Goal: Complete application form

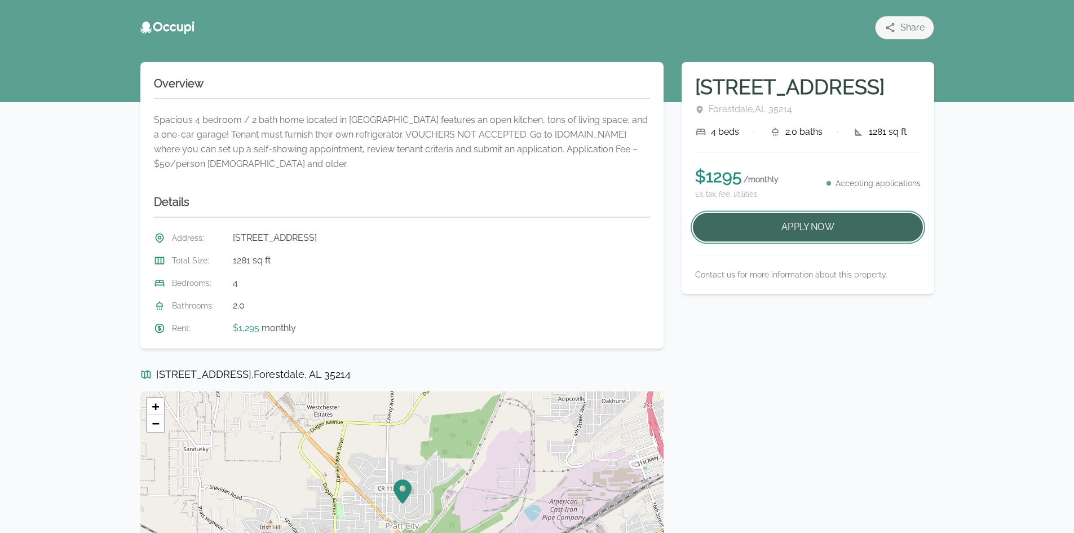
click at [751, 229] on button "Apply Now" at bounding box center [808, 227] width 230 height 29
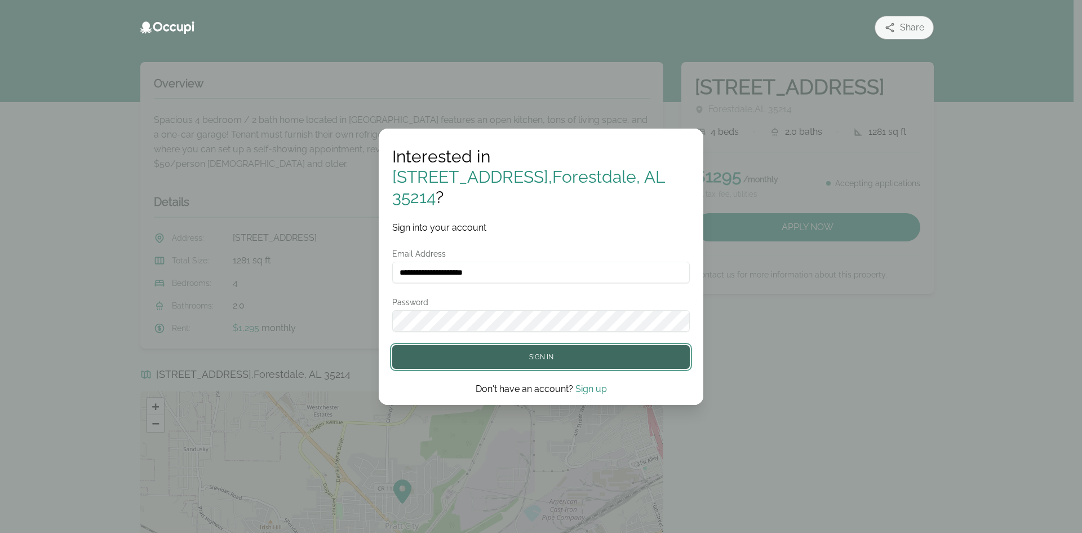
click at [480, 345] on button "Sign in" at bounding box center [541, 357] width 298 height 24
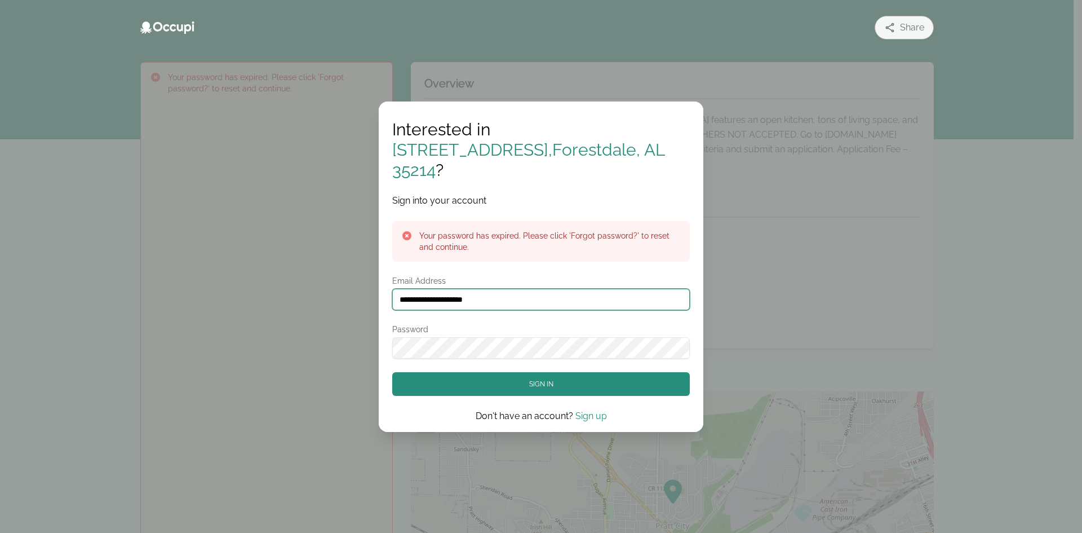
click at [507, 289] on input "**********" at bounding box center [541, 299] width 298 height 21
type input "*"
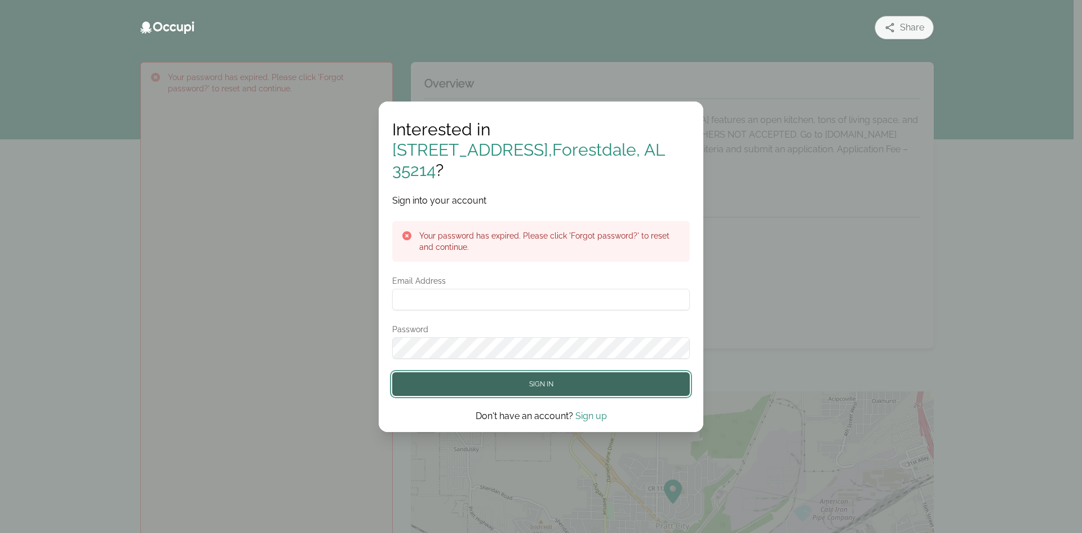
click at [604, 373] on button "Sign in" at bounding box center [541, 384] width 298 height 24
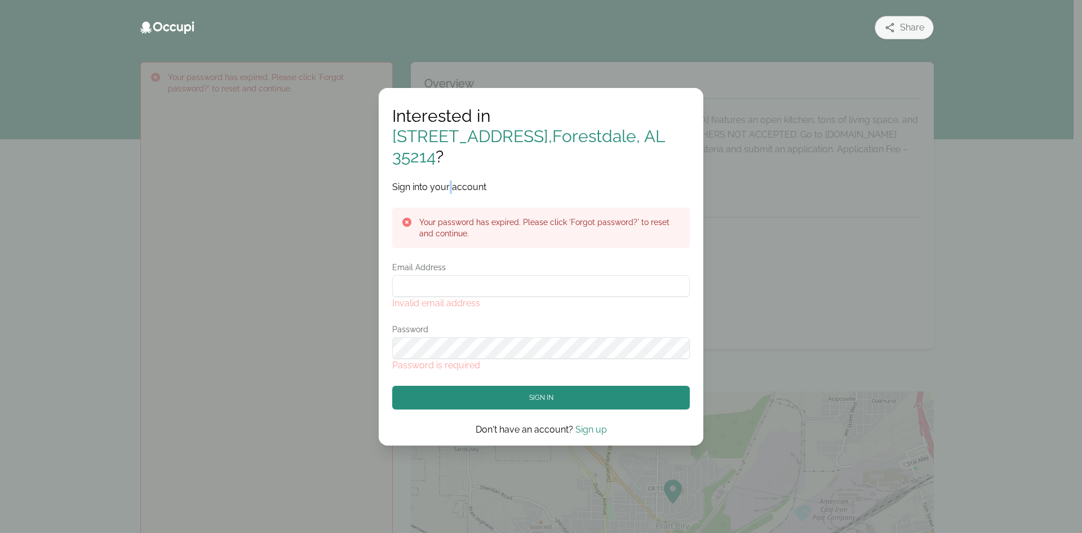
drag, startPoint x: 450, startPoint y: 176, endPoint x: 504, endPoint y: 313, distance: 147.3
click at [454, 196] on div "Interested in [STREET_ADDRESS] ? Sign into your account Your password has expir…" at bounding box center [541, 271] width 298 height 330
click at [590, 424] on link "Sign up" at bounding box center [592, 429] width 32 height 11
